Goal: Task Accomplishment & Management: Use online tool/utility

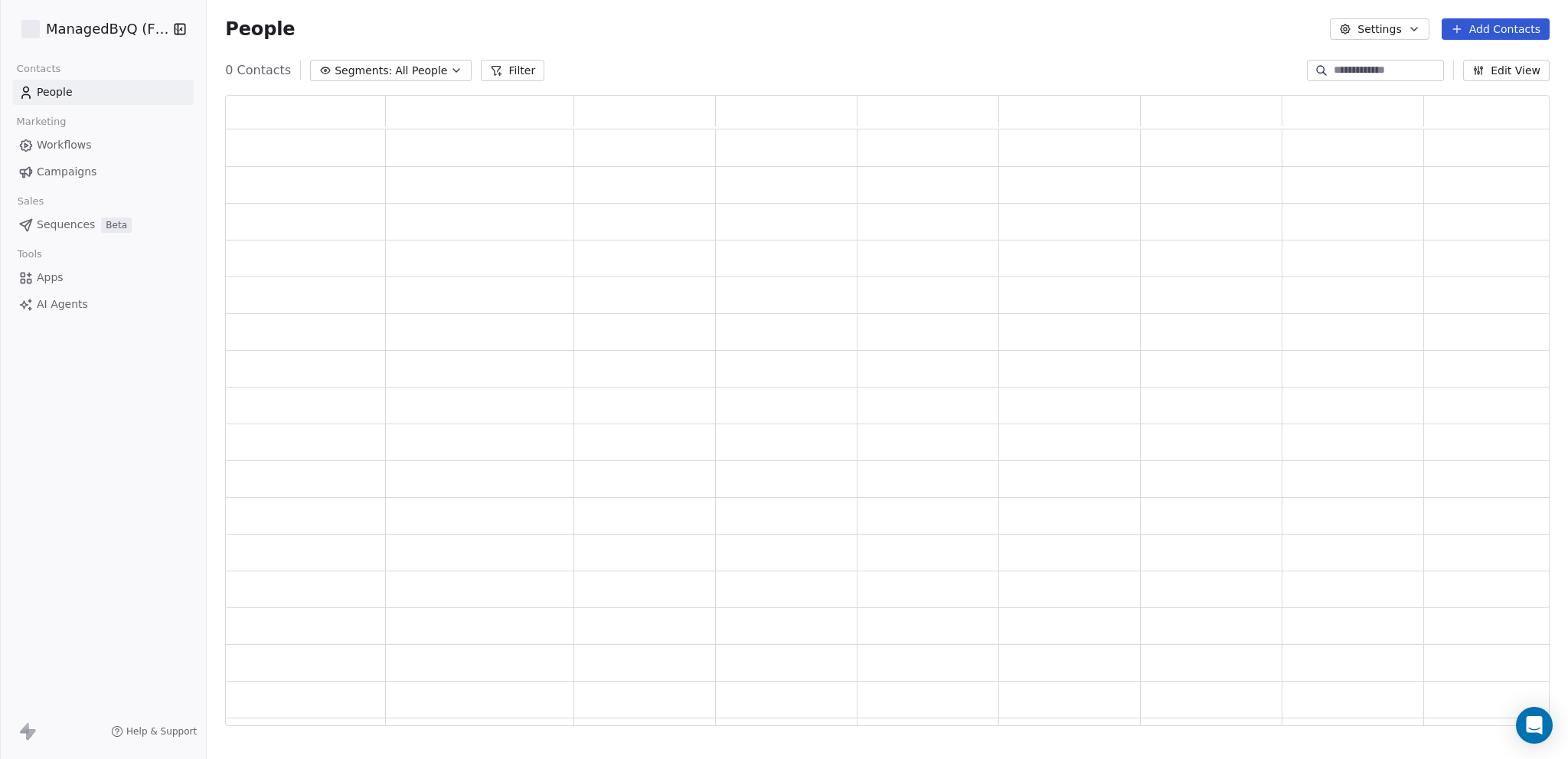
scroll to position [620, 1312]
click at [59, 302] on span "Apps" at bounding box center [50, 304] width 27 height 16
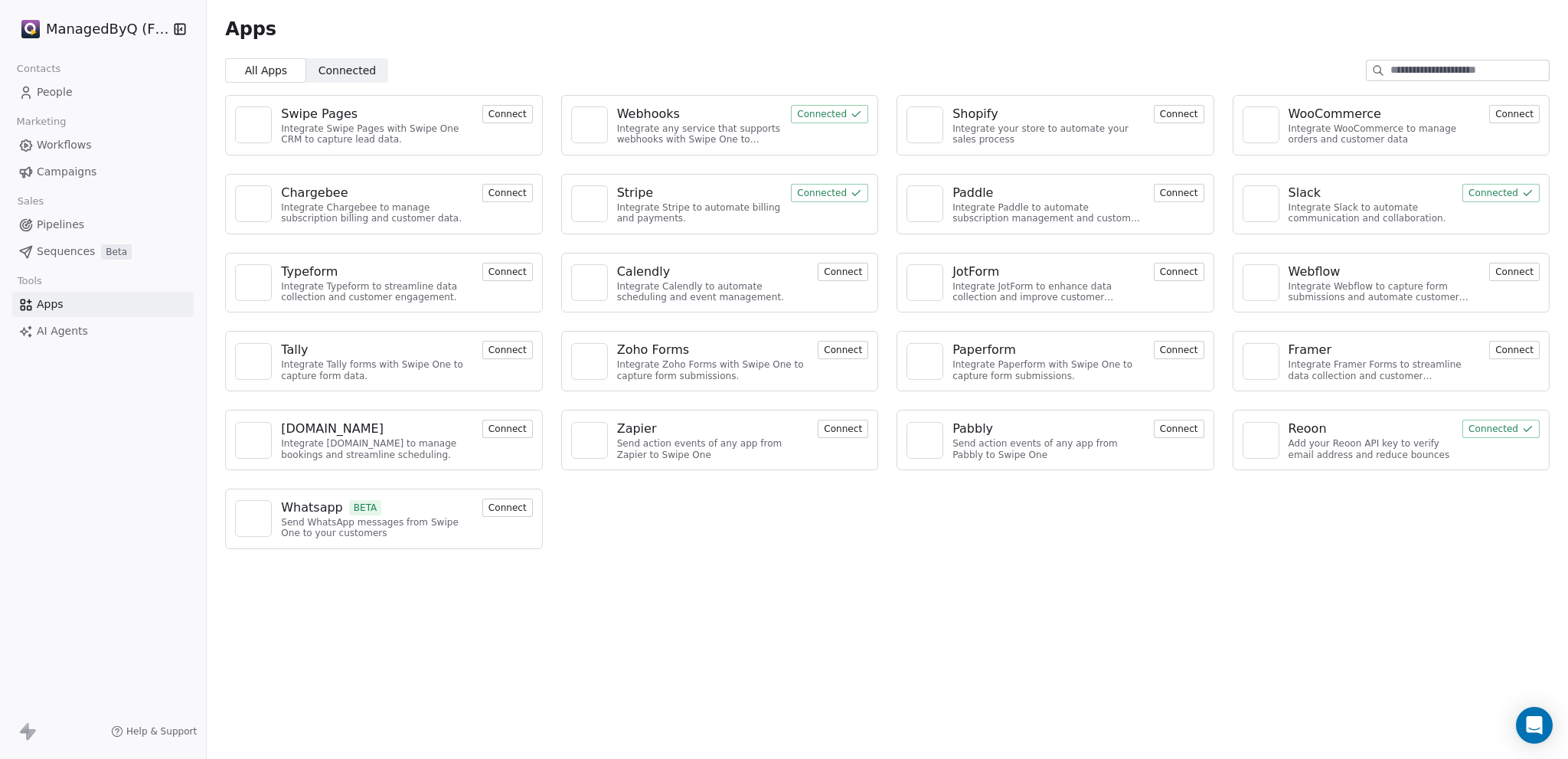
click at [438, 502] on div "Whatsapp BETA" at bounding box center [377, 507] width 192 height 18
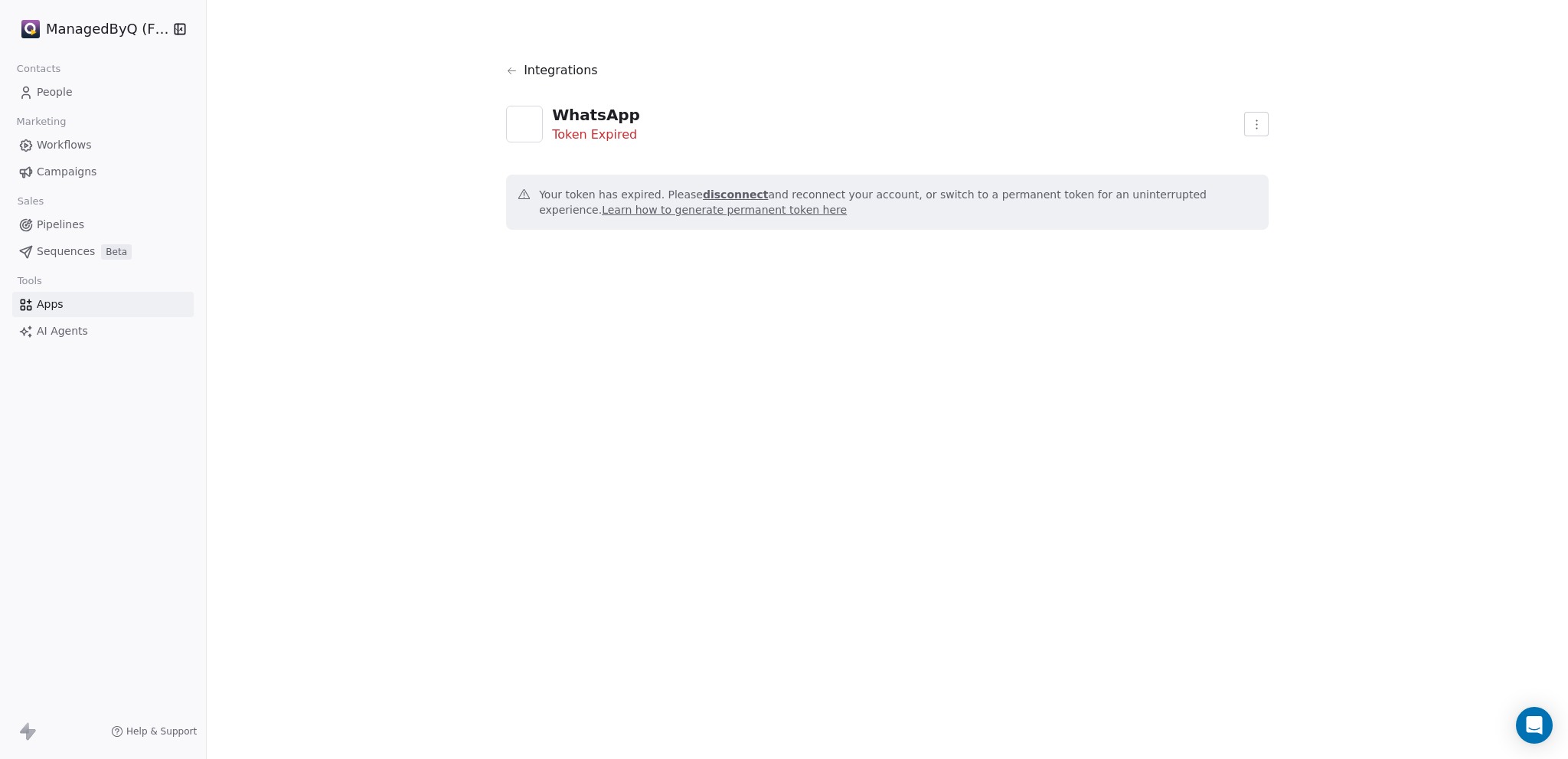
click at [602, 210] on link "Learn how to generate permanent token here" at bounding box center [725, 209] width 245 height 12
click at [509, 65] on icon at bounding box center [512, 70] width 12 height 12
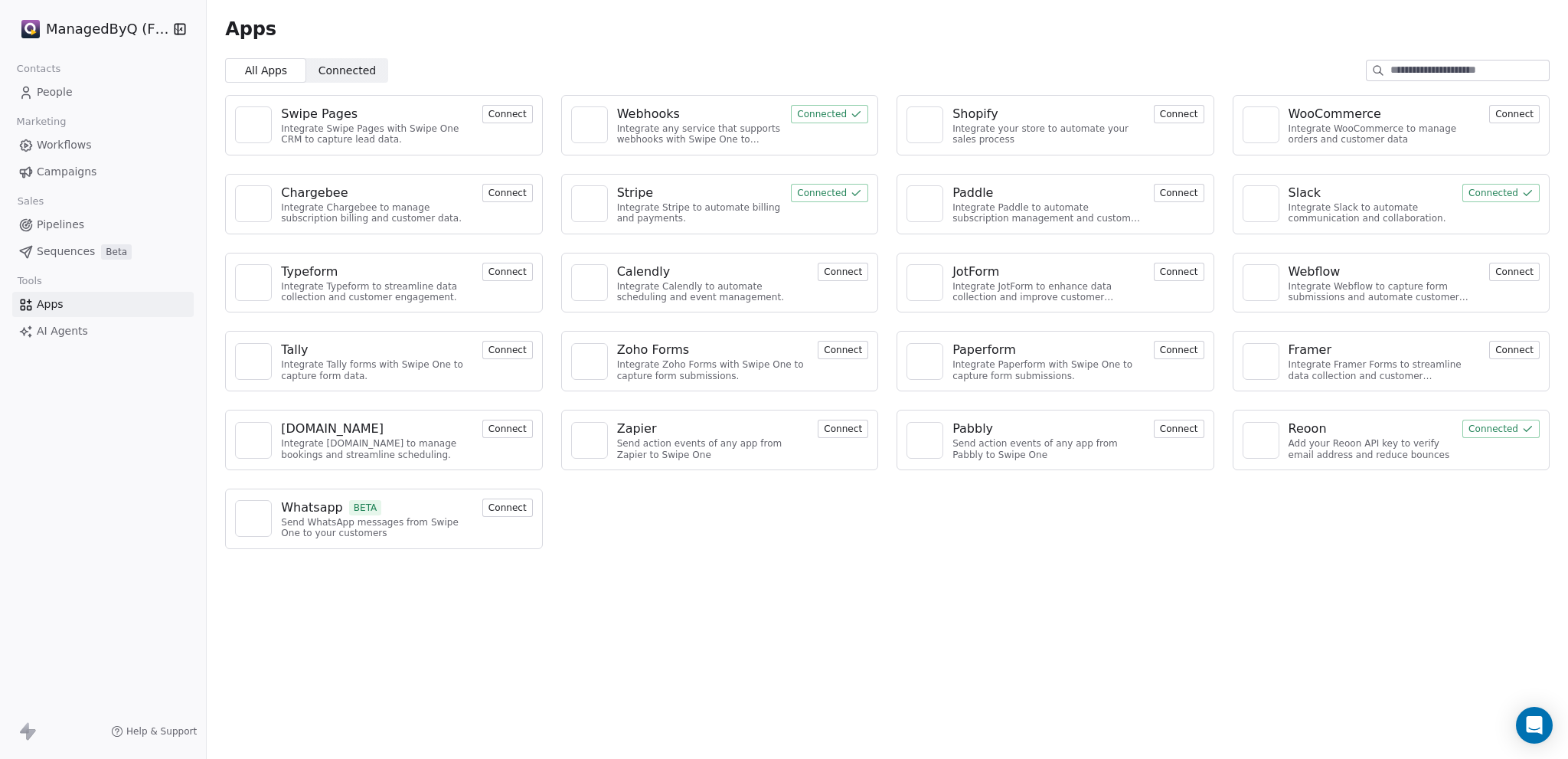
click at [60, 95] on span "People" at bounding box center [54, 92] width 36 height 16
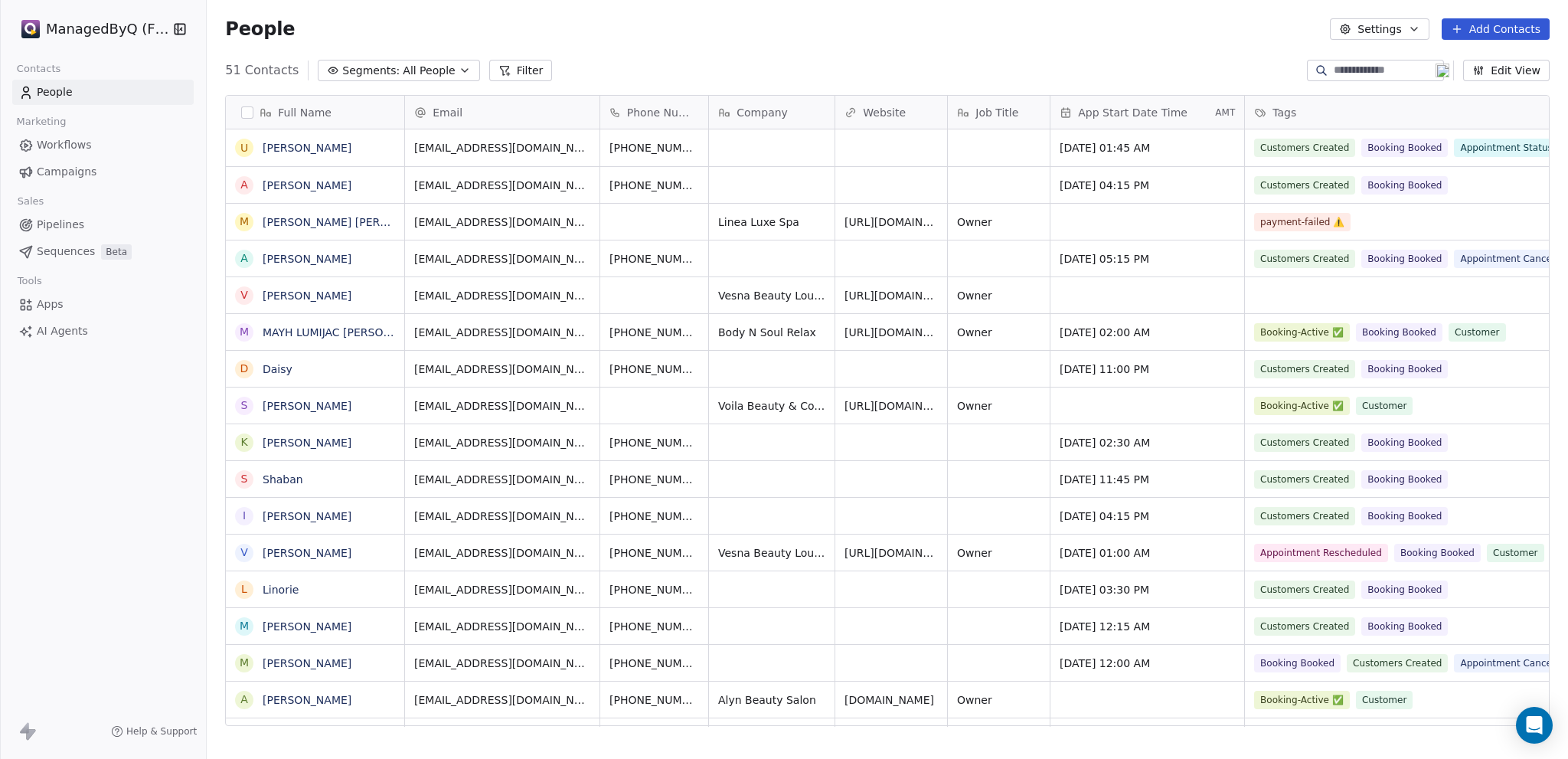
scroll to position [656, 1349]
